Goal: Task Accomplishment & Management: Manage account settings

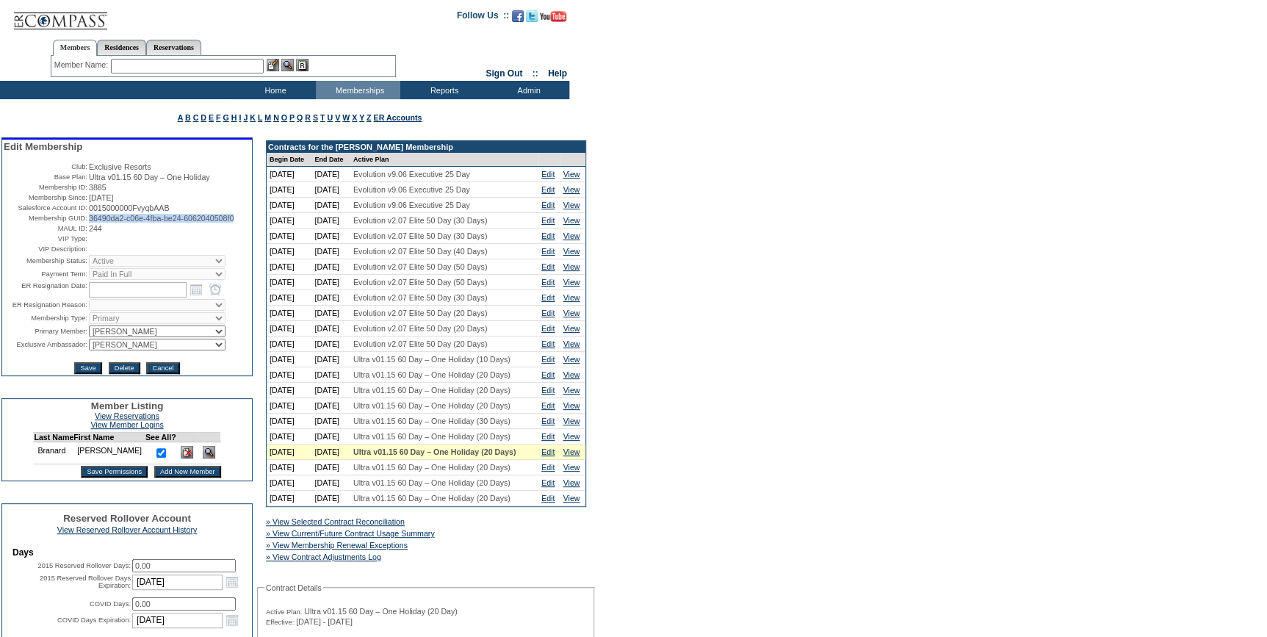
drag, startPoint x: 149, startPoint y: 231, endPoint x: 86, endPoint y: 223, distance: 63.7
click at [89, 223] on td "36490da2-c06e-4fba-be24-6062040508f0" at bounding box center [170, 218] width 162 height 9
copy span "36490da2-c06e-4fba-be24-6062040508f0"
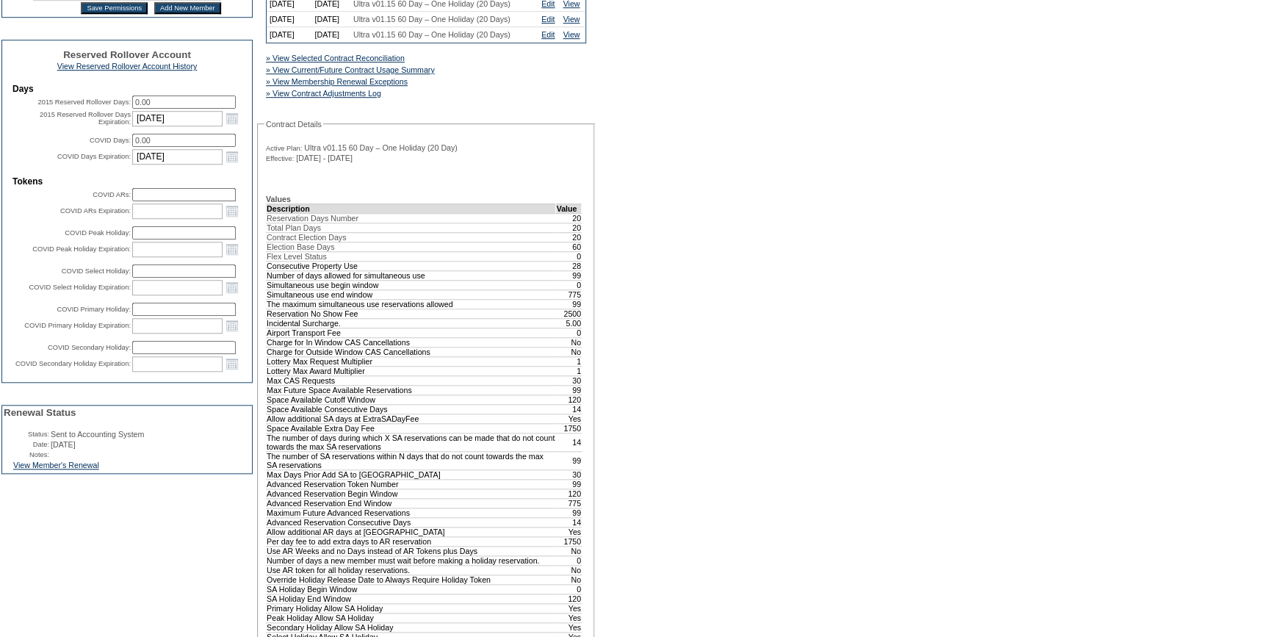
scroll to position [467, 0]
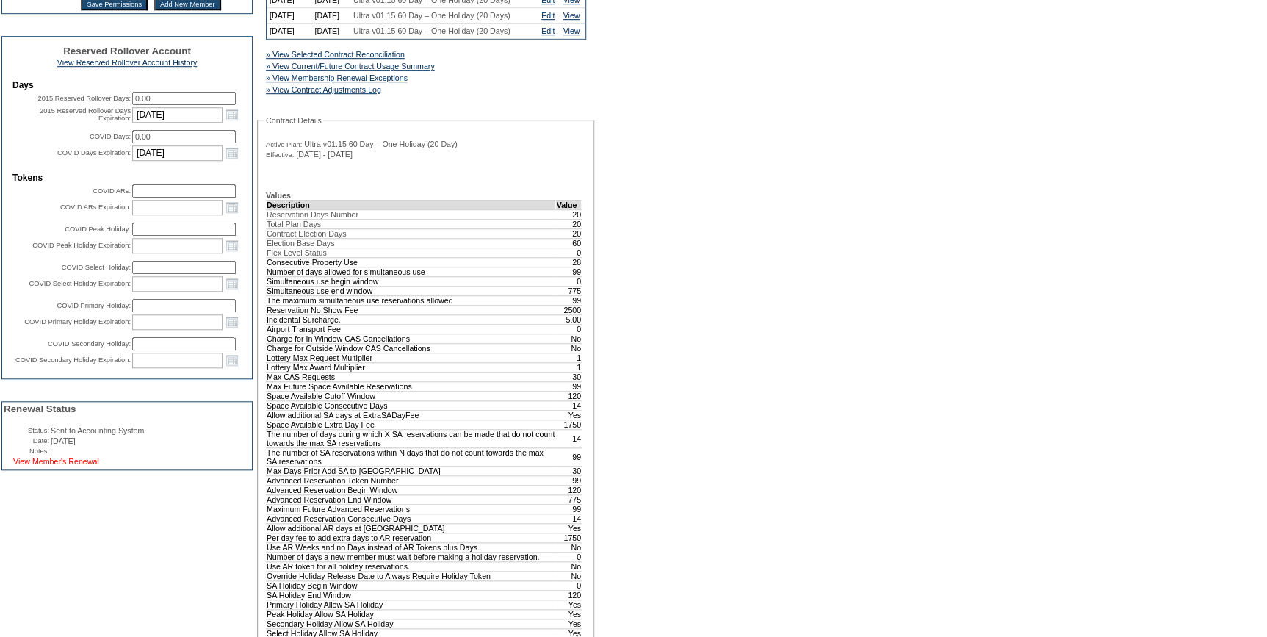
click at [94, 466] on link "View Member's Renewal" at bounding box center [56, 461] width 86 height 9
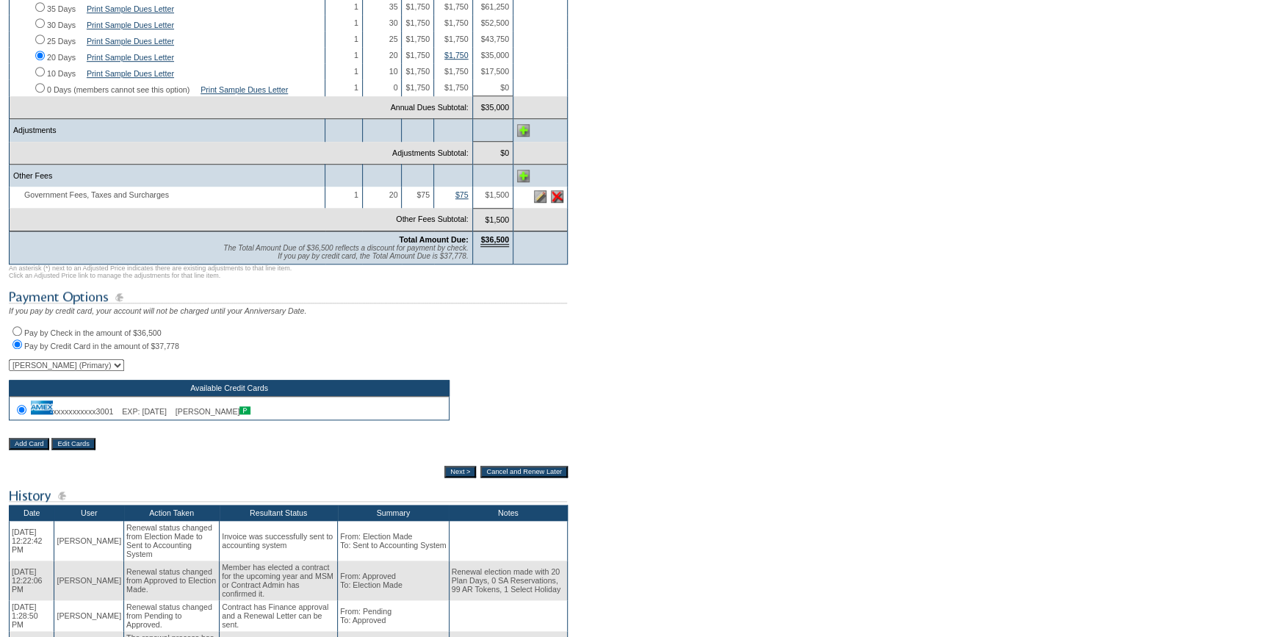
scroll to position [467, 0]
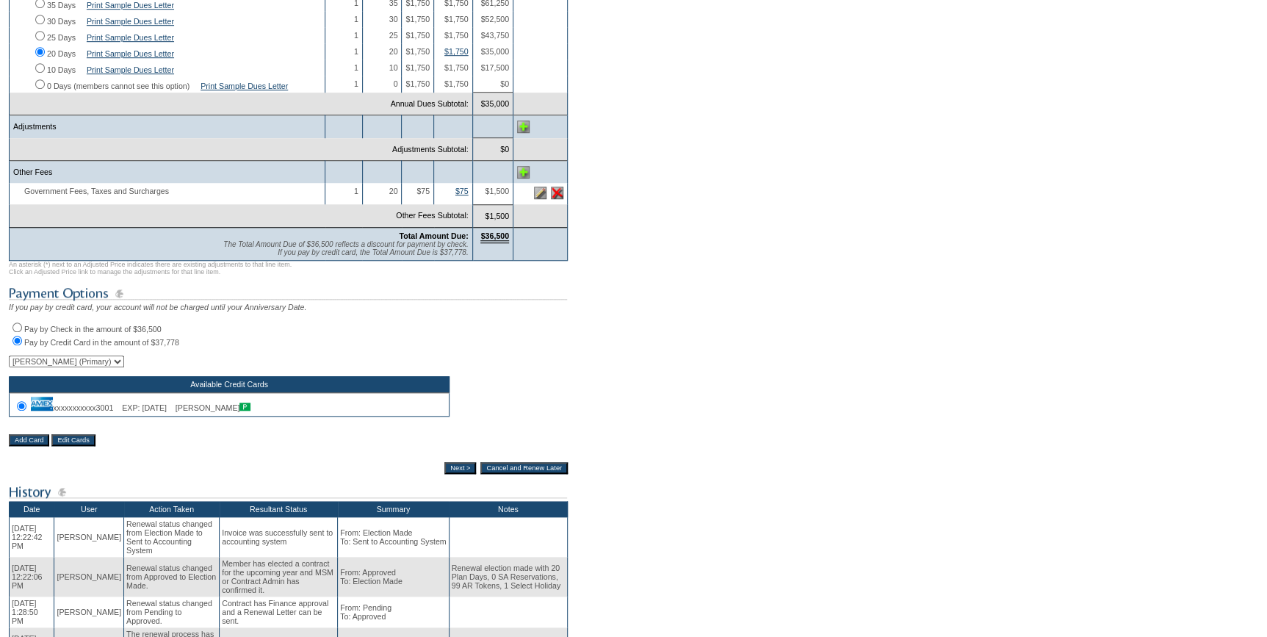
click at [458, 474] on input "Next >" at bounding box center [460, 468] width 32 height 12
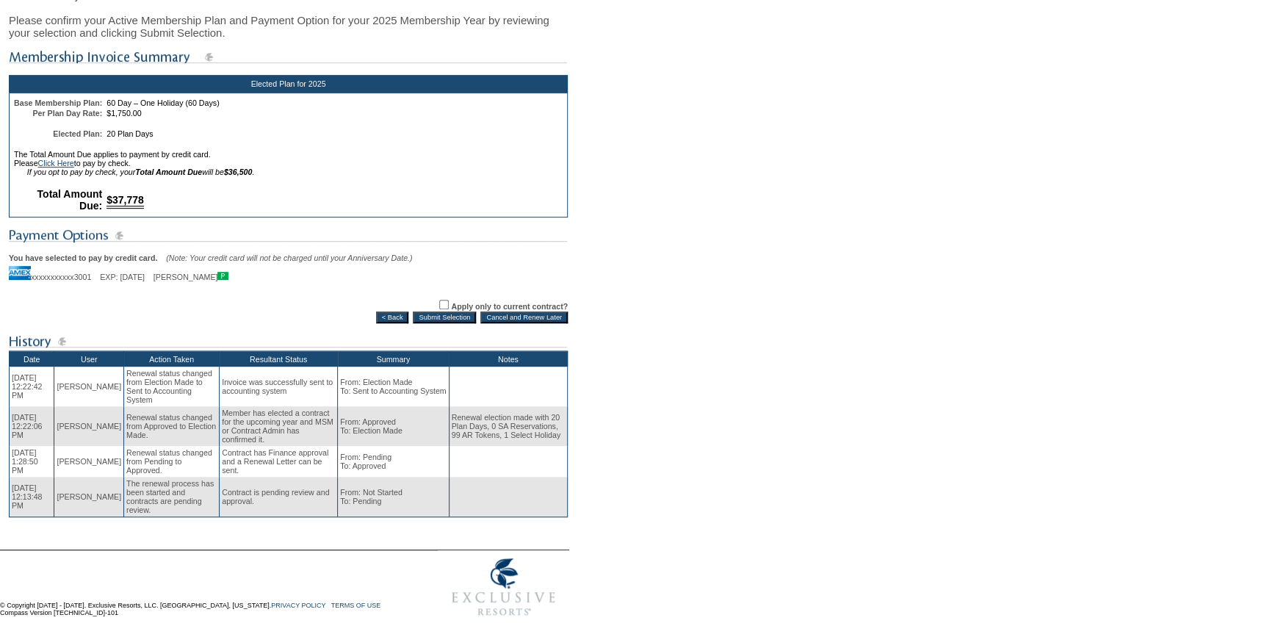
scroll to position [220, 0]
click at [444, 312] on input "Submit Selection" at bounding box center [444, 318] width 63 height 12
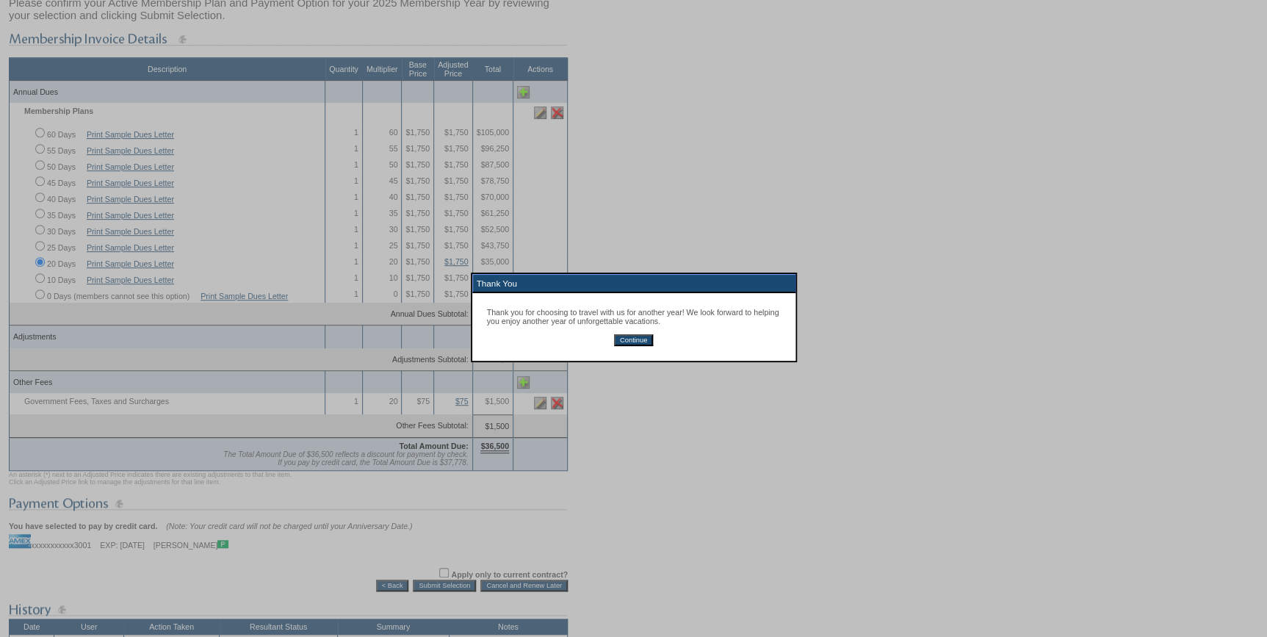
click at [636, 340] on input "Continue" at bounding box center [633, 340] width 39 height 12
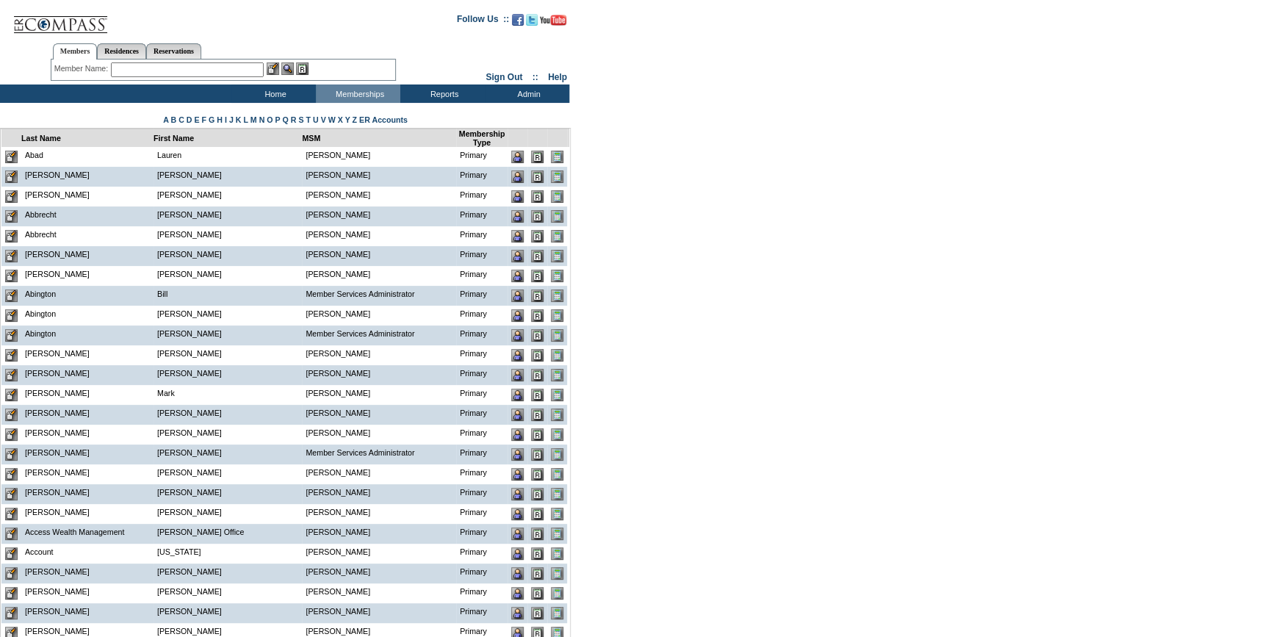
click at [206, 69] on input "text" at bounding box center [187, 69] width 153 height 15
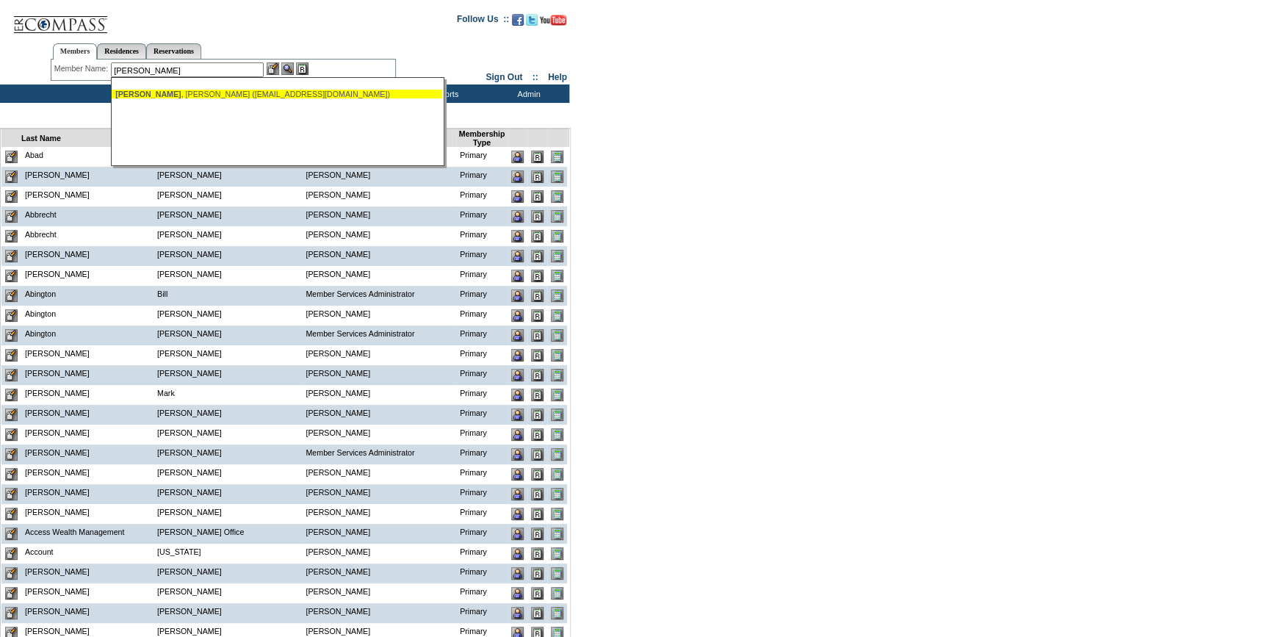
click at [196, 94] on div "Danforth , Chris (unknown@unknown.com)" at bounding box center [276, 94] width 323 height 9
type input "Danforth, Chris (unknown@unknown.com)"
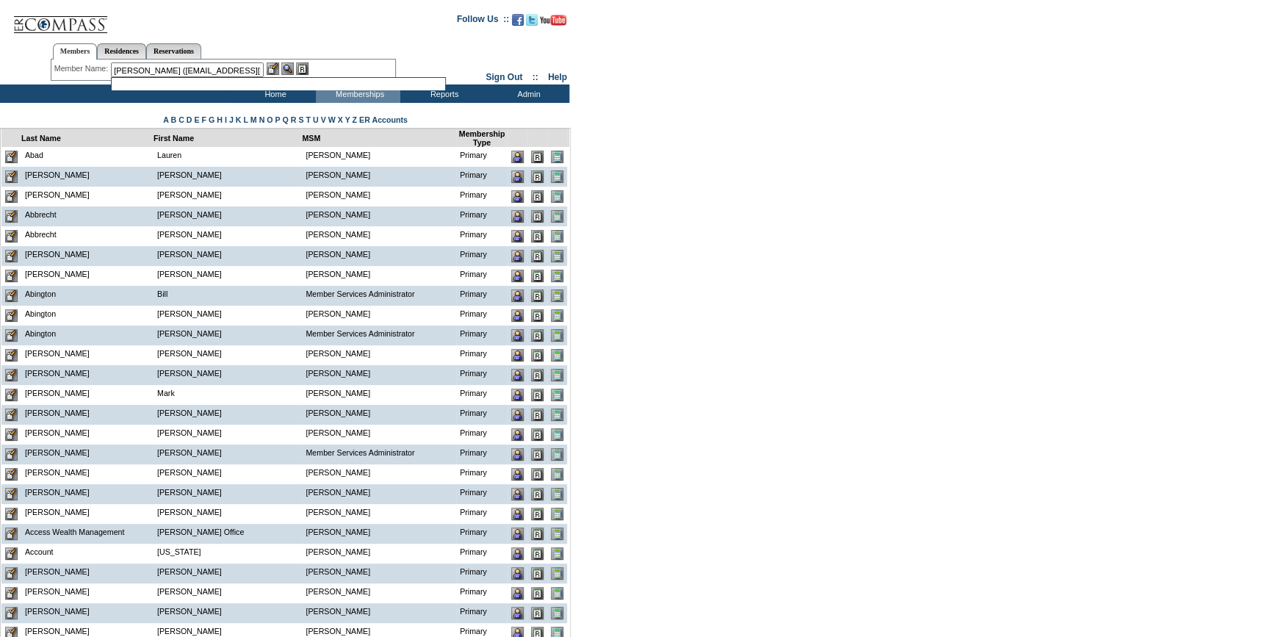
click at [278, 66] on img at bounding box center [273, 68] width 12 height 12
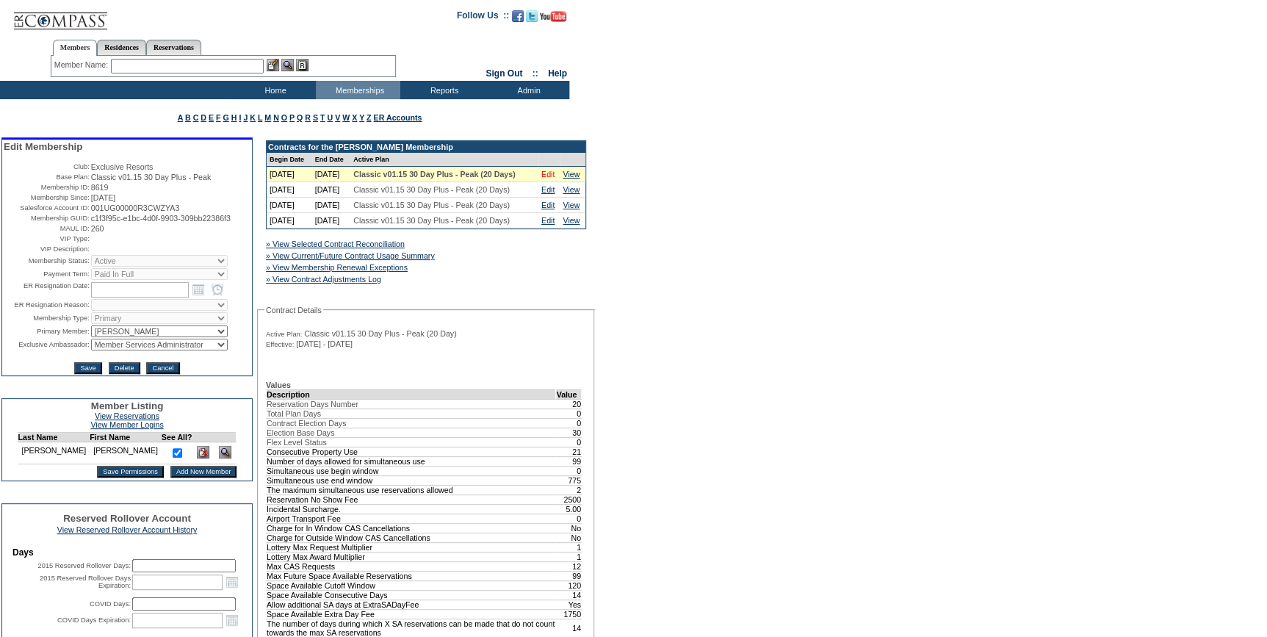
click at [551, 179] on link "Edit" at bounding box center [547, 174] width 13 height 9
